Goal: Task Accomplishment & Management: Use online tool/utility

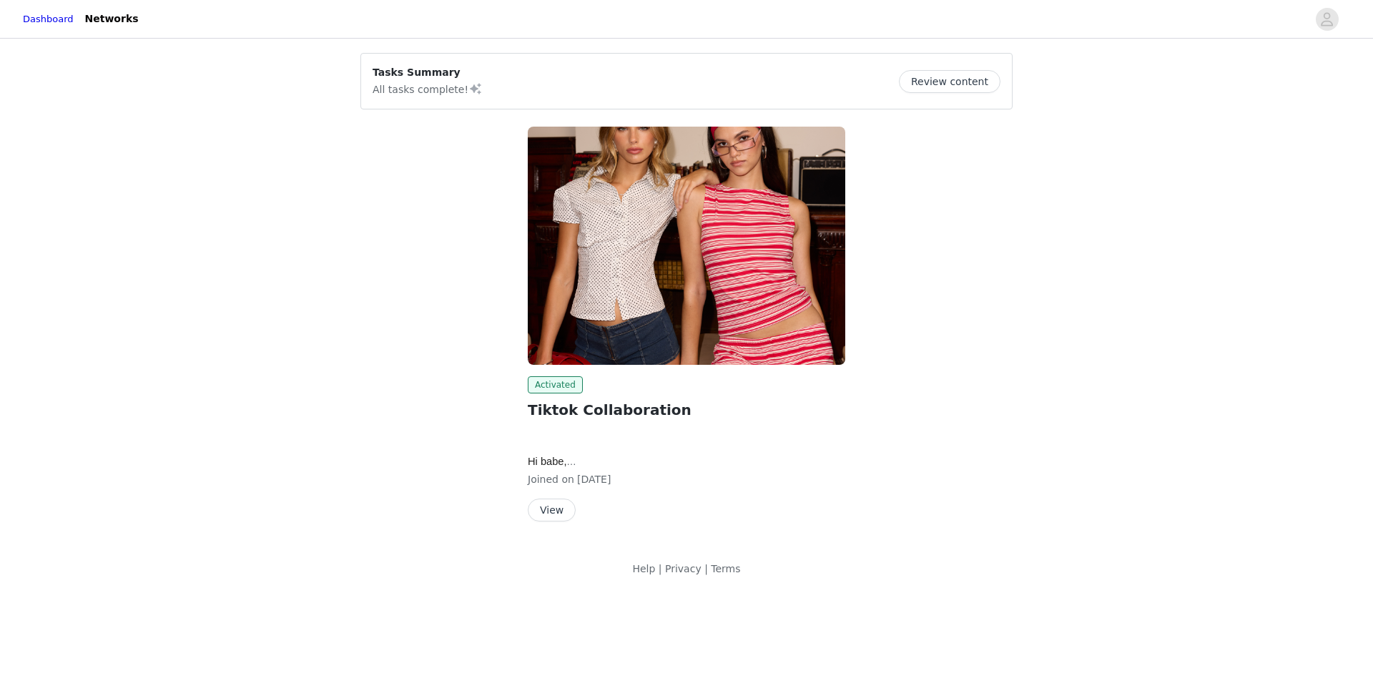
click at [556, 516] on button "View" at bounding box center [552, 509] width 48 height 23
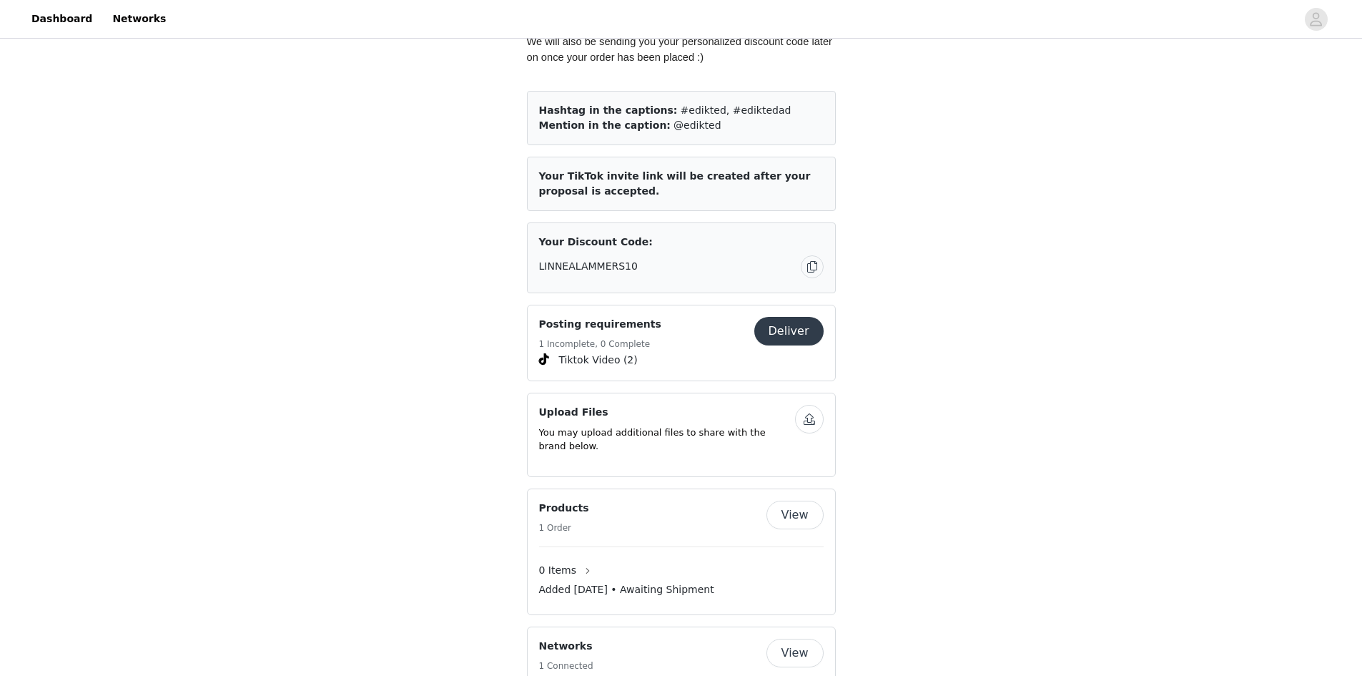
scroll to position [847, 0]
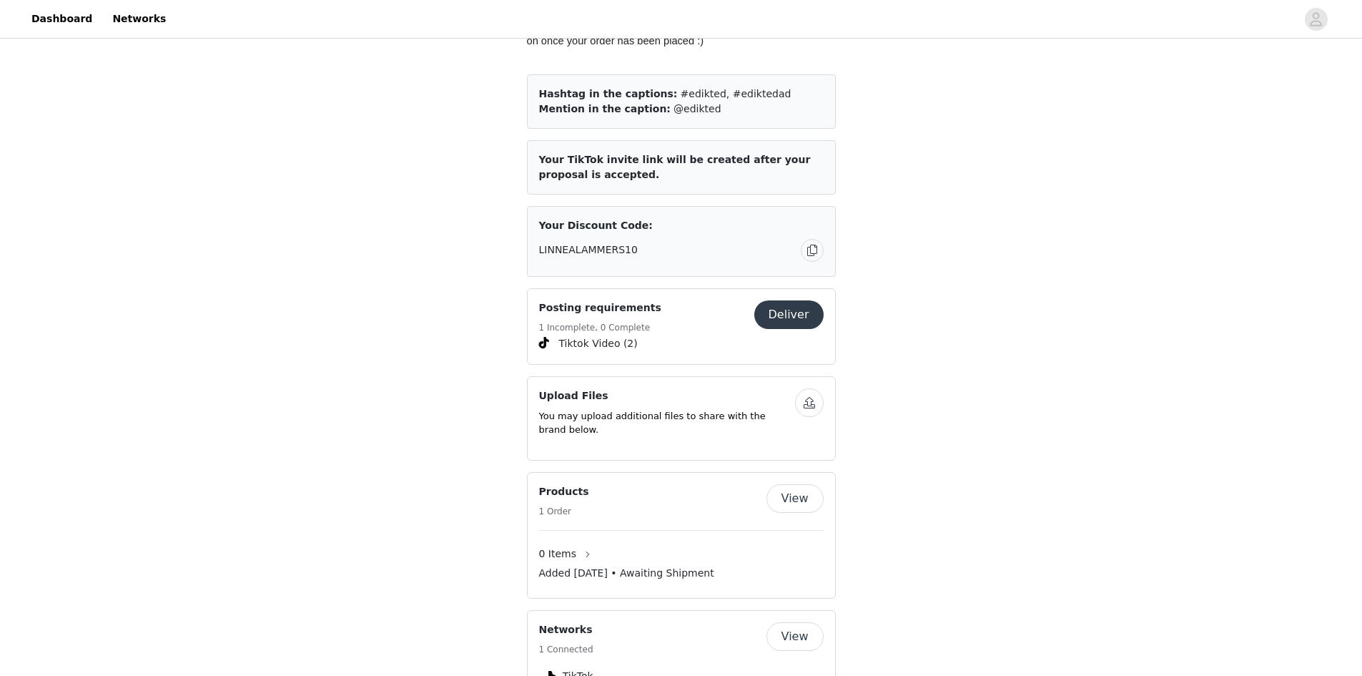
click at [805, 487] on button "View" at bounding box center [795, 498] width 57 height 29
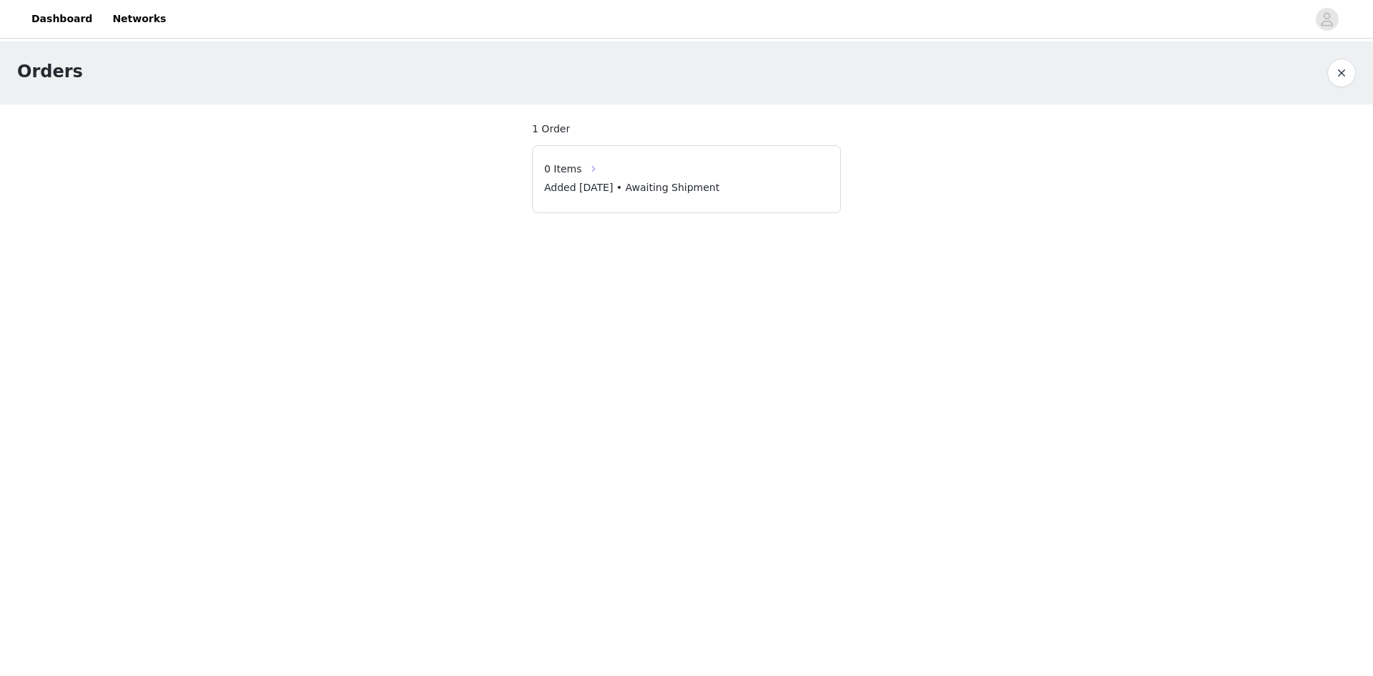
click at [584, 171] on button "button" at bounding box center [593, 168] width 23 height 23
